Goal: Information Seeking & Learning: Learn about a topic

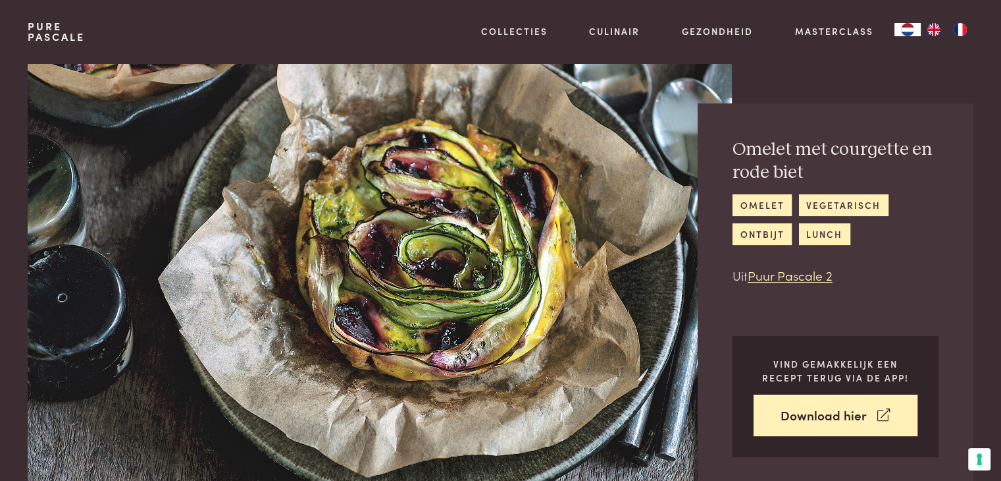
drag, startPoint x: 500, startPoint y: 243, endPoint x: 475, endPoint y: 239, distance: 26.0
click at [500, 244] on img at bounding box center [380, 274] width 704 height 423
click at [793, 277] on link "Puur Pascale 2" at bounding box center [790, 275] width 85 height 18
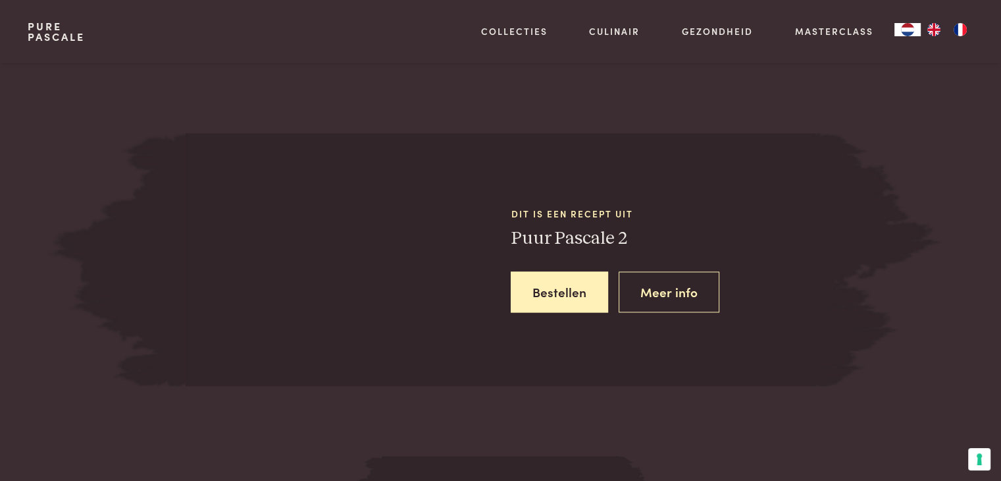
scroll to position [1610, 0]
